Goal: Information Seeking & Learning: Learn about a topic

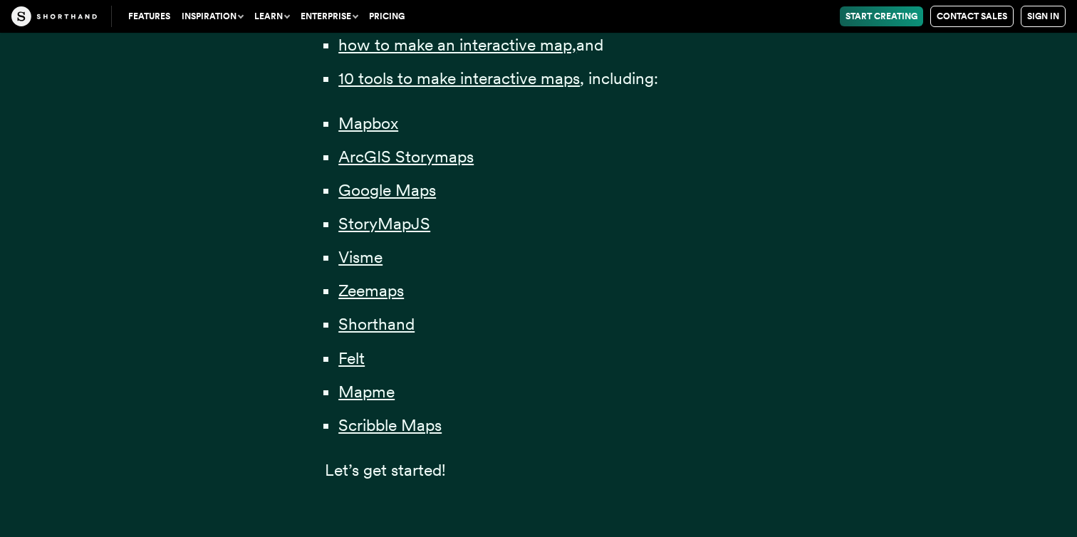
scroll to position [1099, 0]
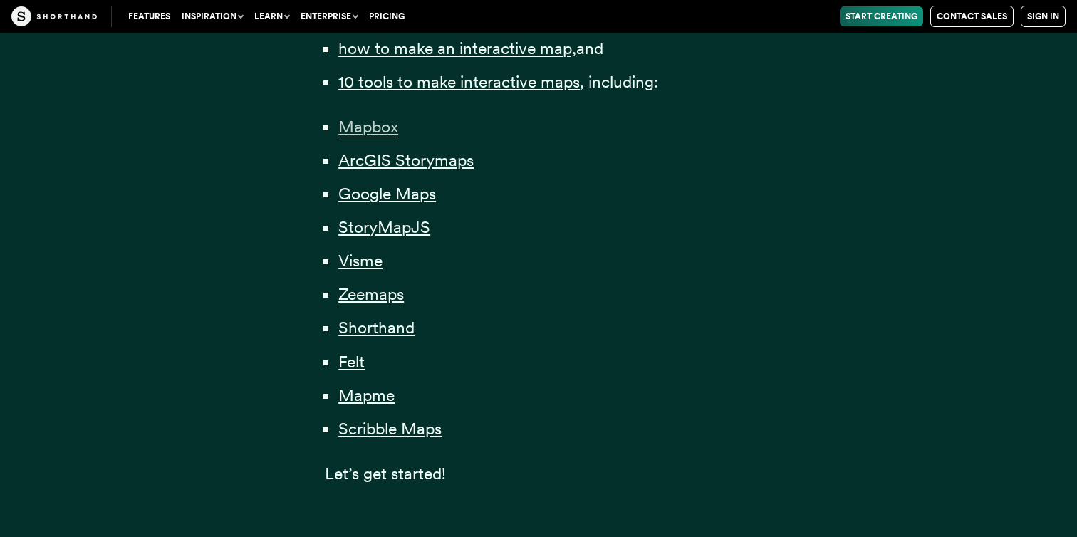
click at [373, 124] on span "Mapbox" at bounding box center [368, 127] width 60 height 21
click at [362, 256] on span "Visme" at bounding box center [360, 261] width 44 height 21
click at [357, 364] on span "Felt" at bounding box center [351, 362] width 26 height 21
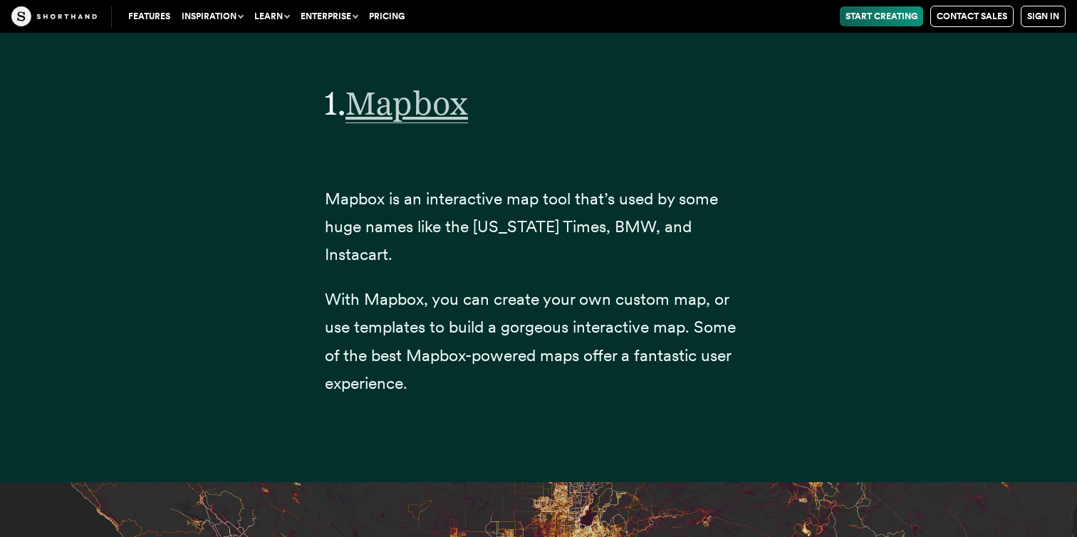
click at [430, 114] on span "Mapbox" at bounding box center [407, 103] width 123 height 40
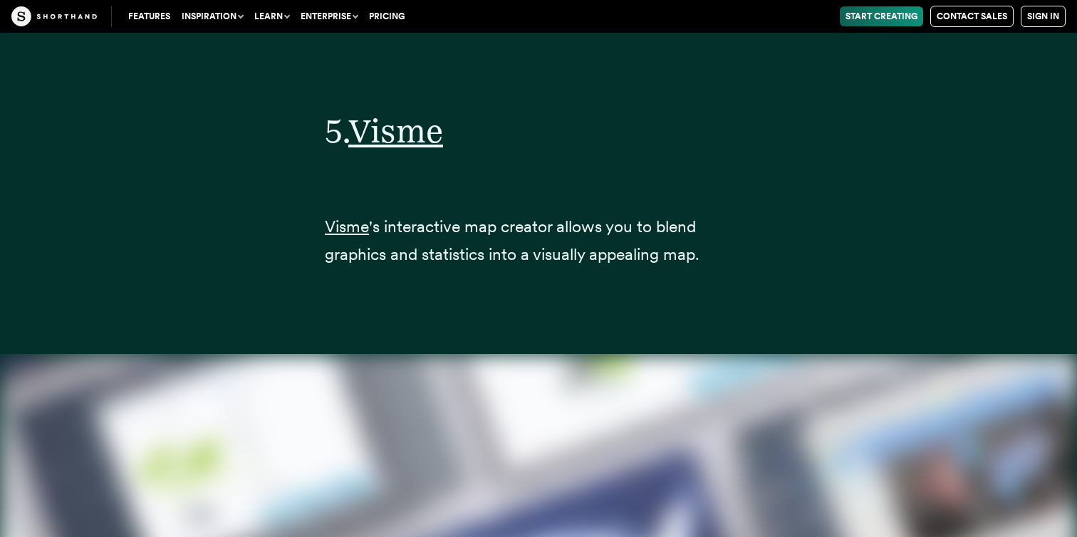
scroll to position [18162, 0]
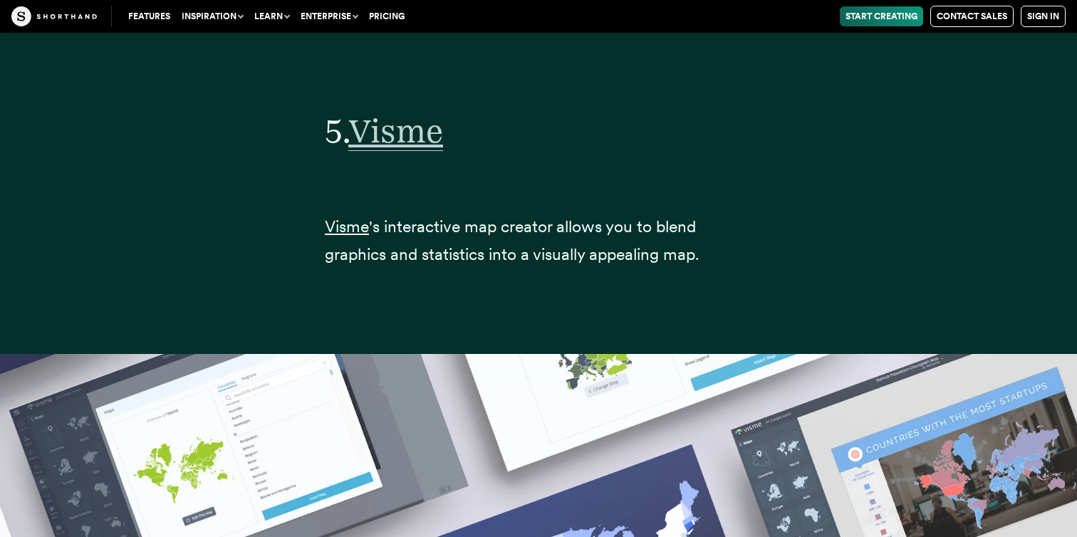
click at [400, 111] on span "Visme" at bounding box center [395, 131] width 95 height 40
drag, startPoint x: 318, startPoint y: 91, endPoint x: 527, endPoint y: 111, distance: 210.4
click at [527, 111] on div "5. Visme Visme 's interactive map creator allows you to blend graphics and stat…" at bounding box center [538, 191] width 485 height 325
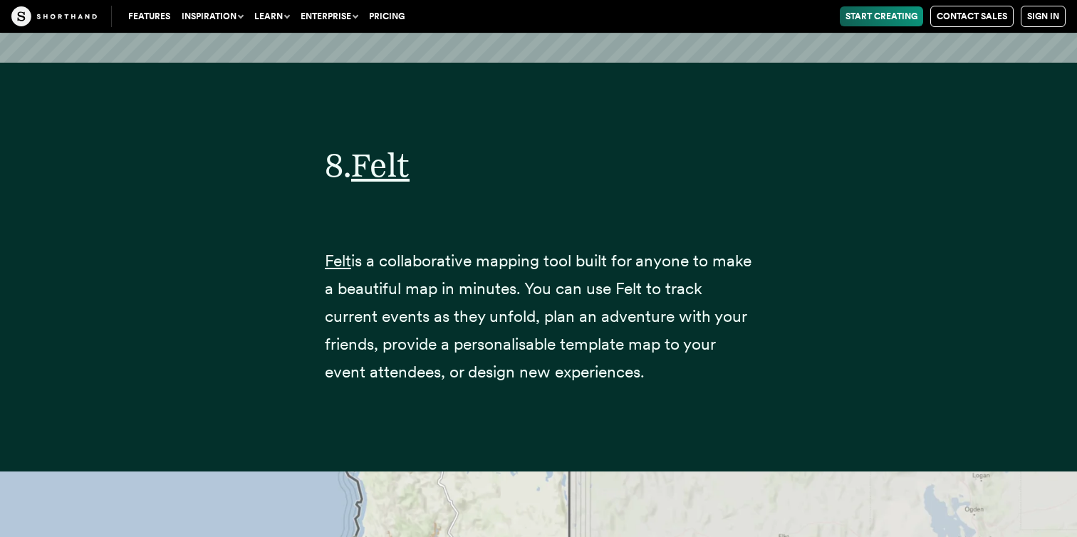
scroll to position [25800, 0]
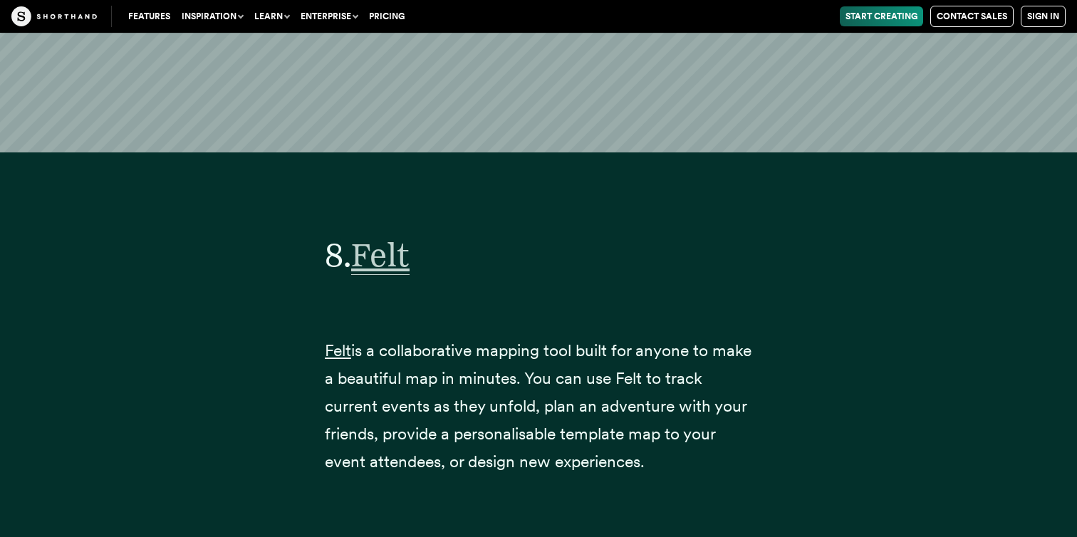
click at [394, 235] on span "Felt" at bounding box center [380, 255] width 58 height 40
